Goal: Contribute content

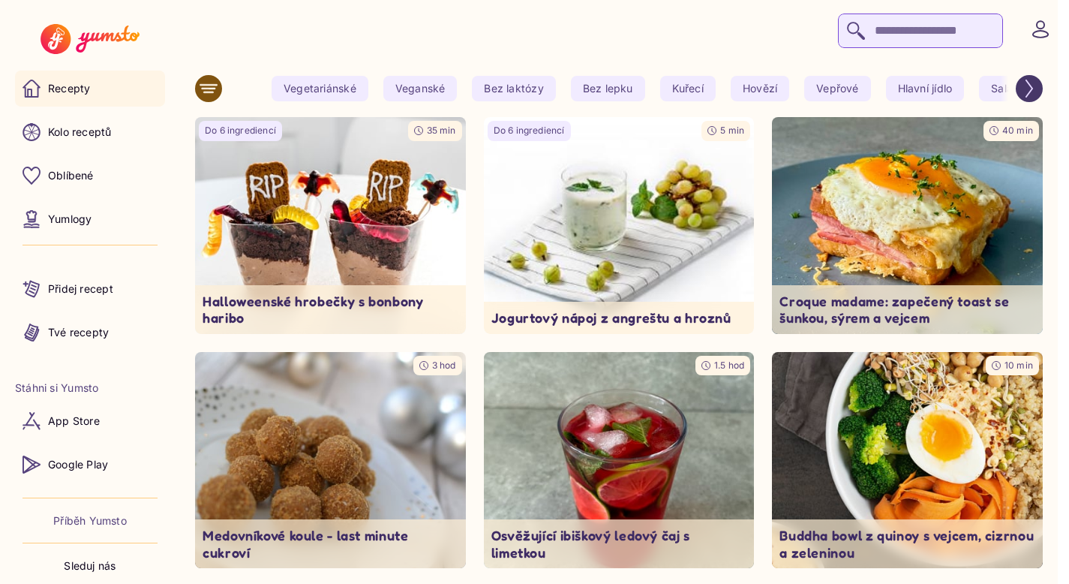
click at [872, 38] on input "search" at bounding box center [920, 31] width 165 height 35
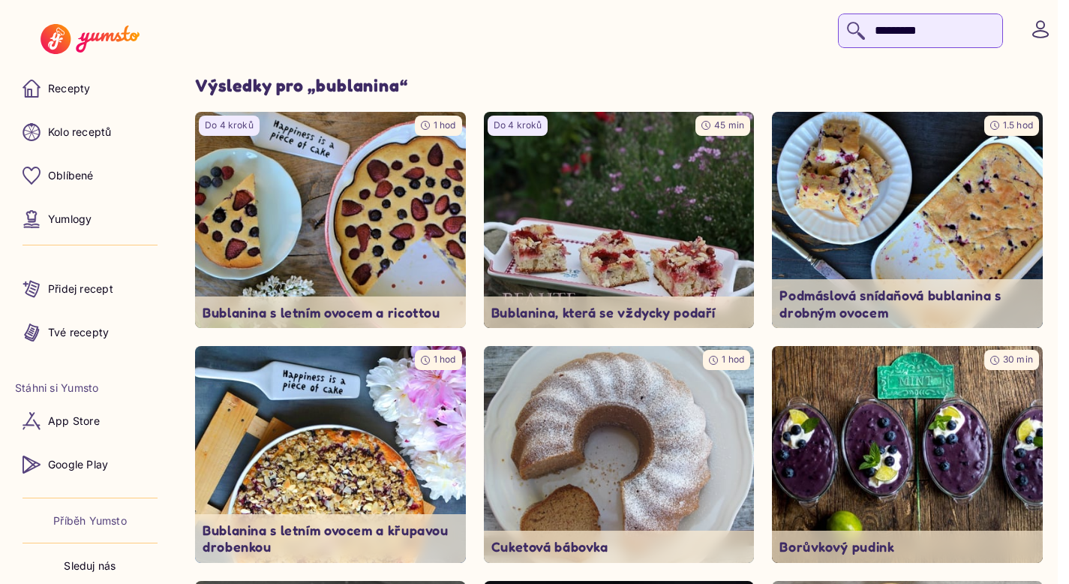
type input "*********"
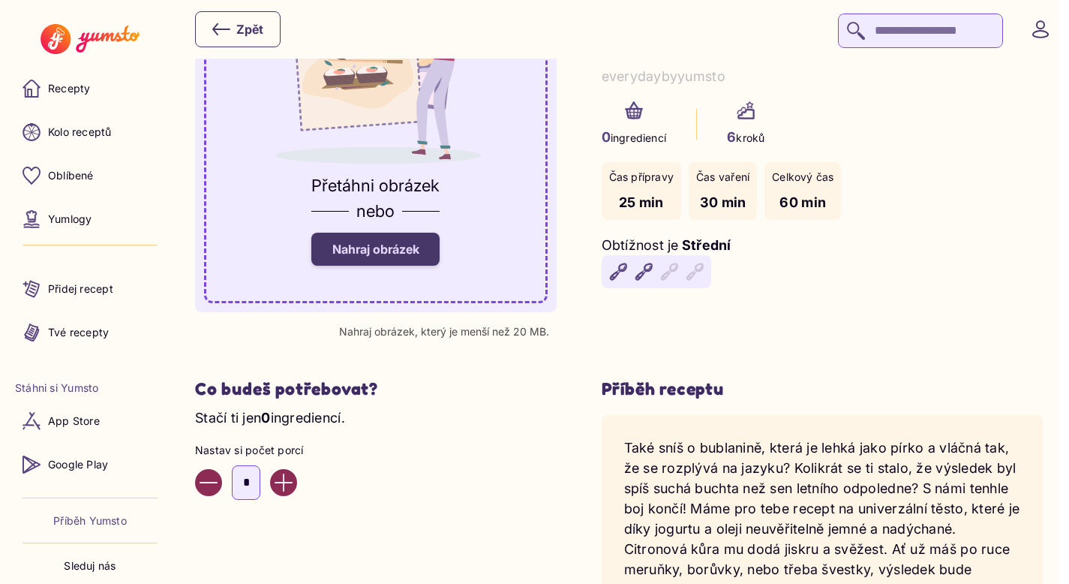
scroll to position [186, 0]
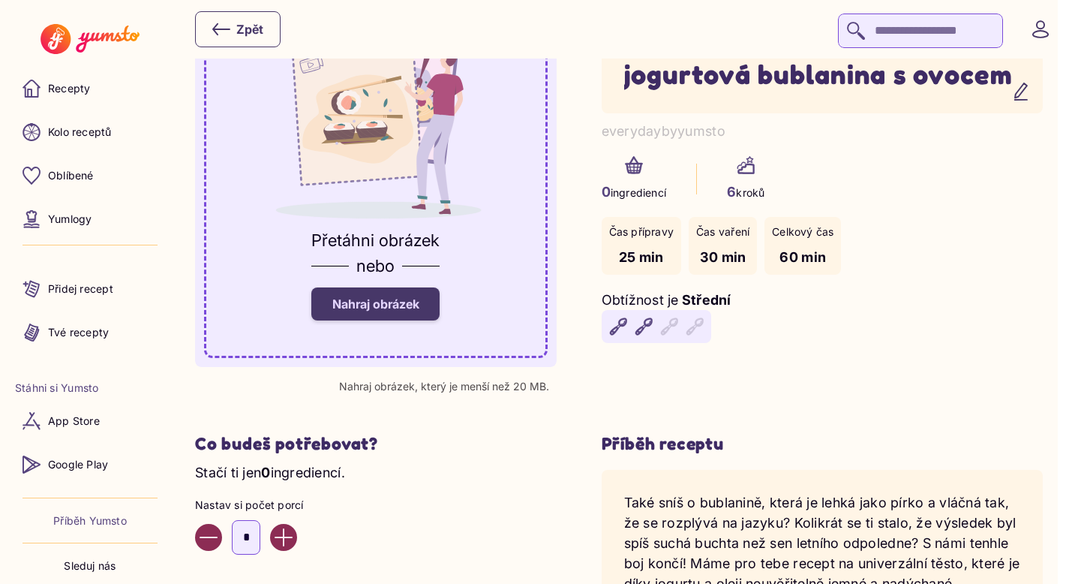
click at [409, 299] on span "Nahraj obrázek" at bounding box center [375, 303] width 87 height 15
click at [0, 0] on input "Nahraj obrázek" at bounding box center [0, 0] width 0 height 0
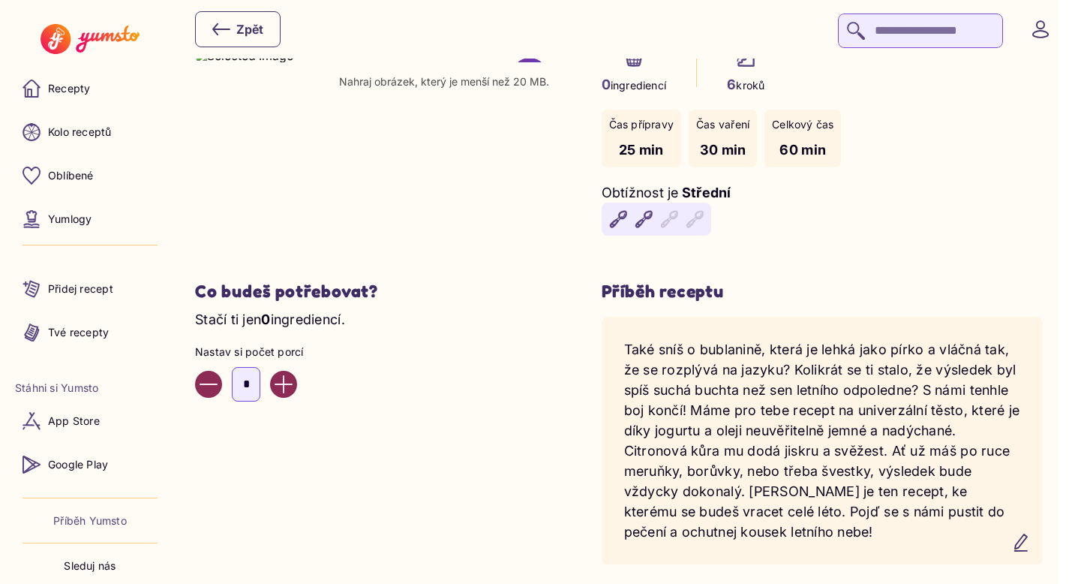
scroll to position [241, 0]
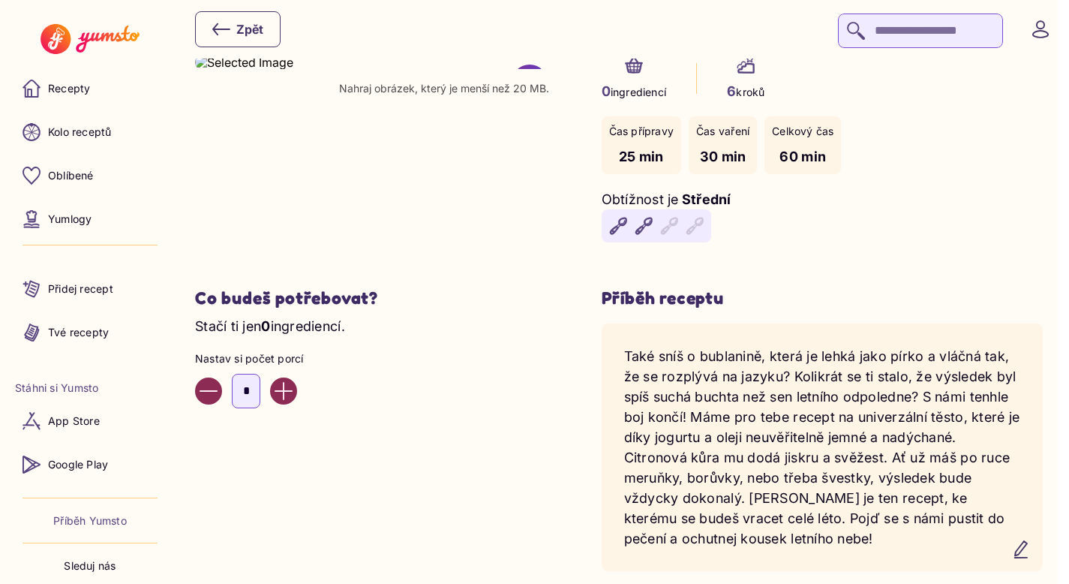
click at [293, 400] on icon "Increase value" at bounding box center [284, 391] width 18 height 18
type input "*"
click at [467, 408] on yumsto-input-number "*" at bounding box center [376, 391] width 362 height 35
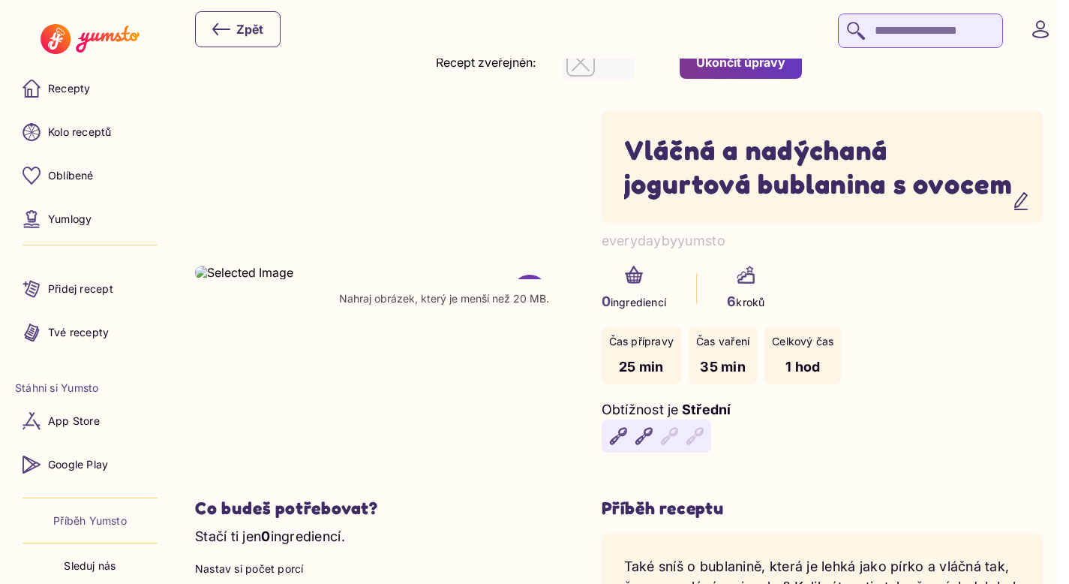
scroll to position [0, 0]
